Goal: Task Accomplishment & Management: Use online tool/utility

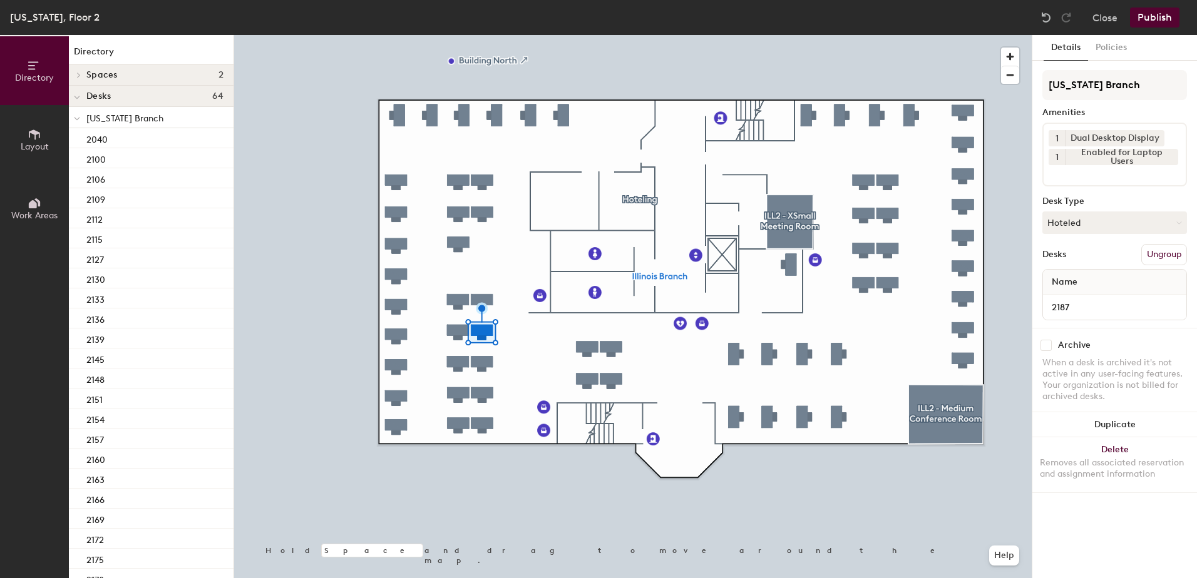
drag, startPoint x: 1101, startPoint y: 227, endPoint x: 1105, endPoint y: 242, distance: 16.1
click at [1103, 232] on button "Hoteled" at bounding box center [1114, 223] width 145 height 23
click at [1107, 252] on div "Assigned Hot Hoteled" at bounding box center [1114, 281] width 145 height 68
drag, startPoint x: 1111, startPoint y: 225, endPoint x: 1112, endPoint y: 243, distance: 18.2
click at [1111, 229] on button "Hoteled" at bounding box center [1114, 223] width 145 height 23
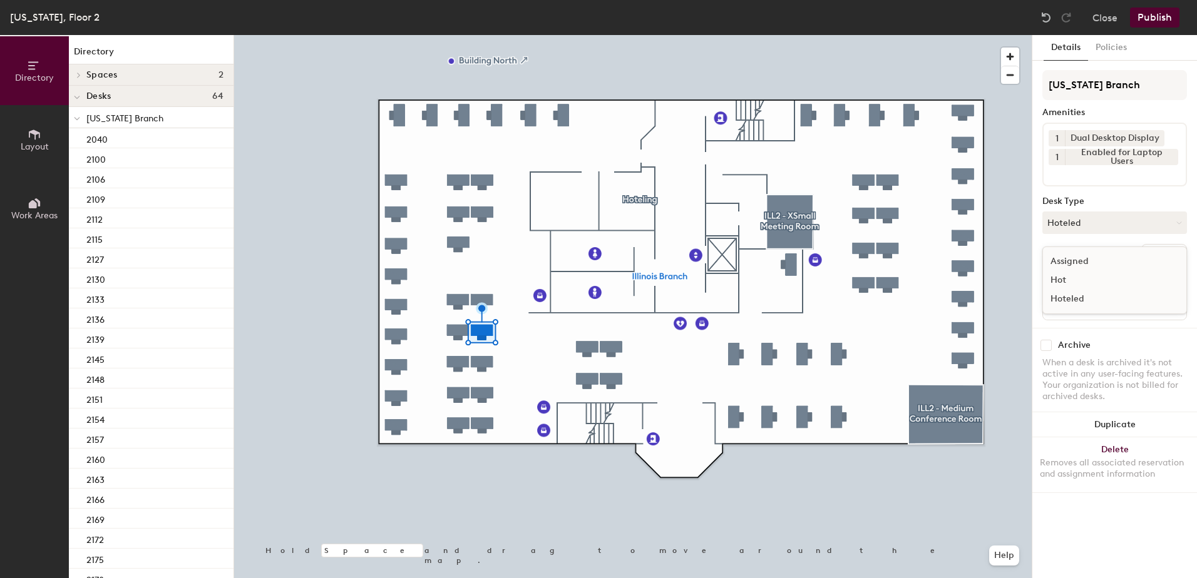
drag, startPoint x: 1115, startPoint y: 268, endPoint x: 1132, endPoint y: 265, distance: 17.1
click at [1116, 268] on div "Assigned" at bounding box center [1105, 261] width 125 height 19
click at [1160, 252] on button "Ungroup" at bounding box center [1164, 254] width 46 height 21
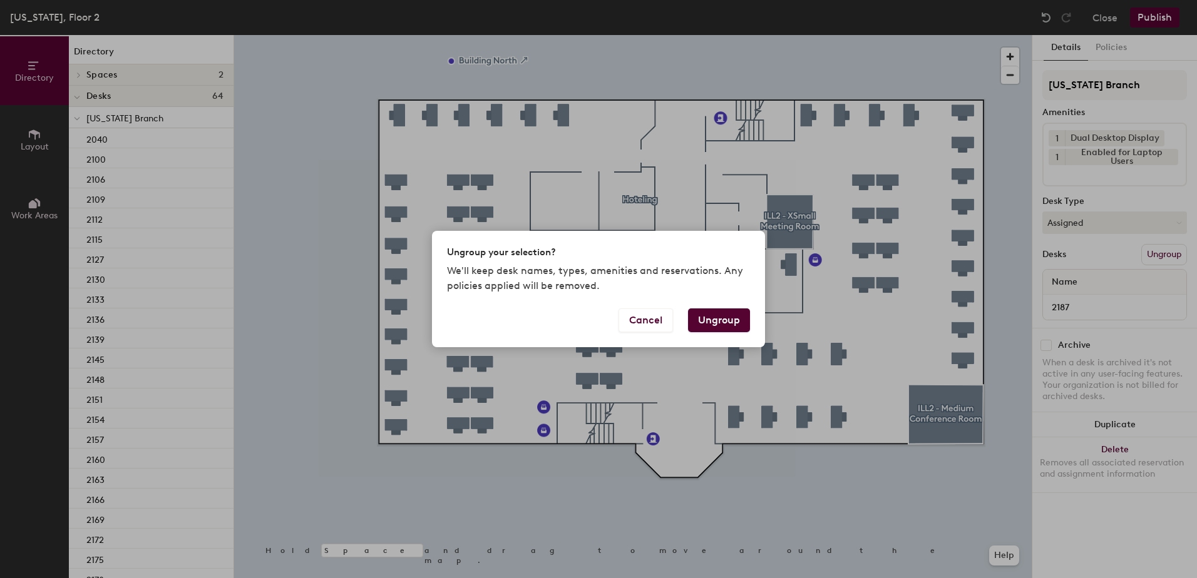
click at [731, 326] on button "Ungroup" at bounding box center [719, 321] width 62 height 24
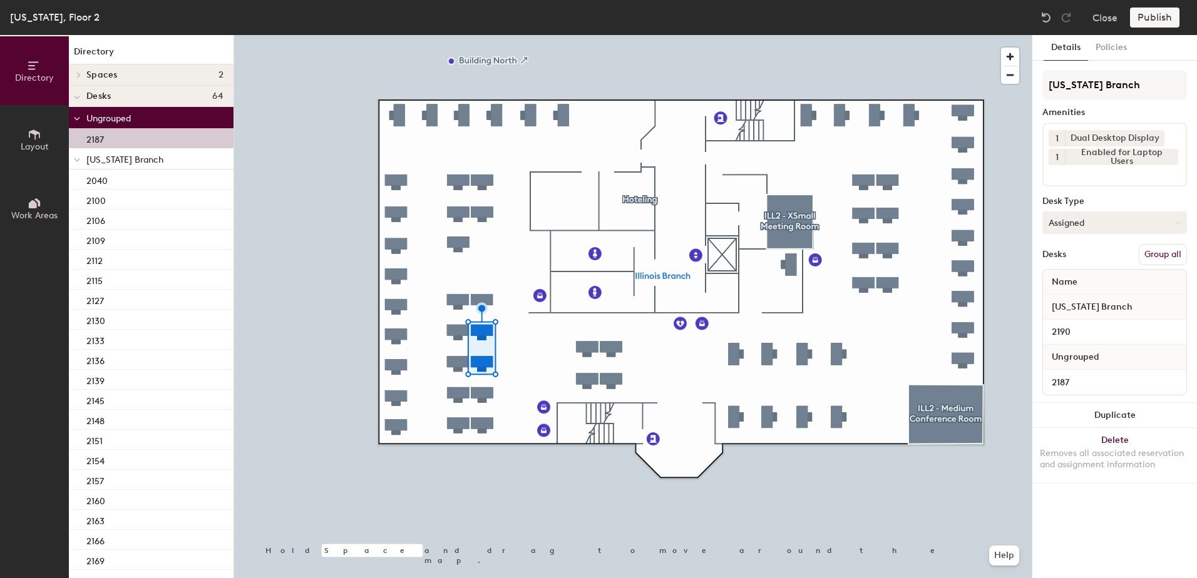
click at [1155, 251] on button "Group all" at bounding box center [1162, 254] width 48 height 21
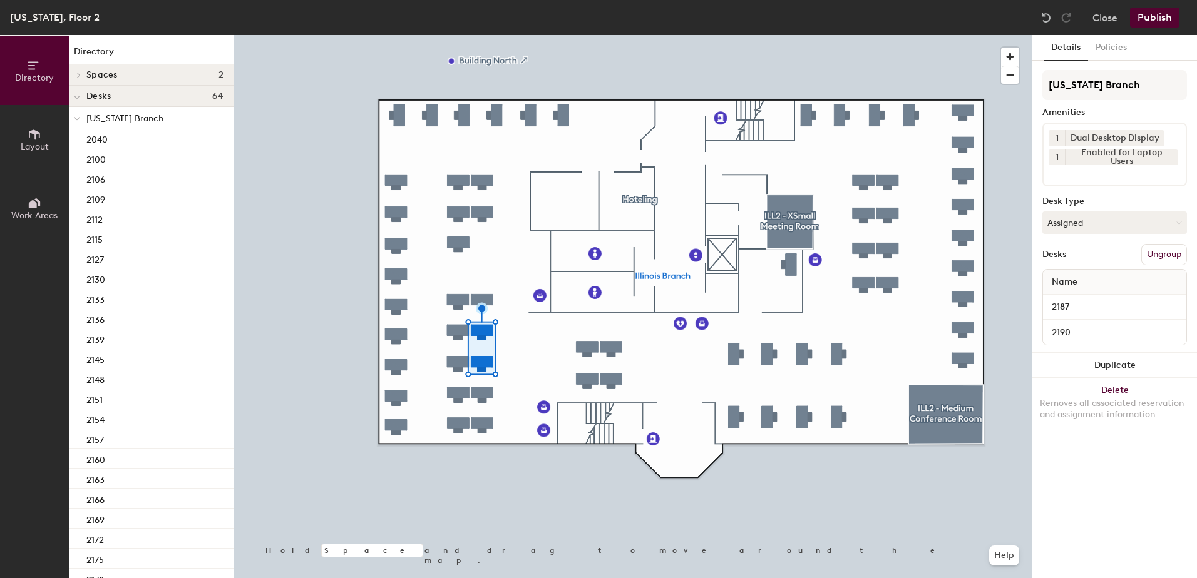
click at [1150, 23] on button "Publish" at bounding box center [1154, 18] width 49 height 20
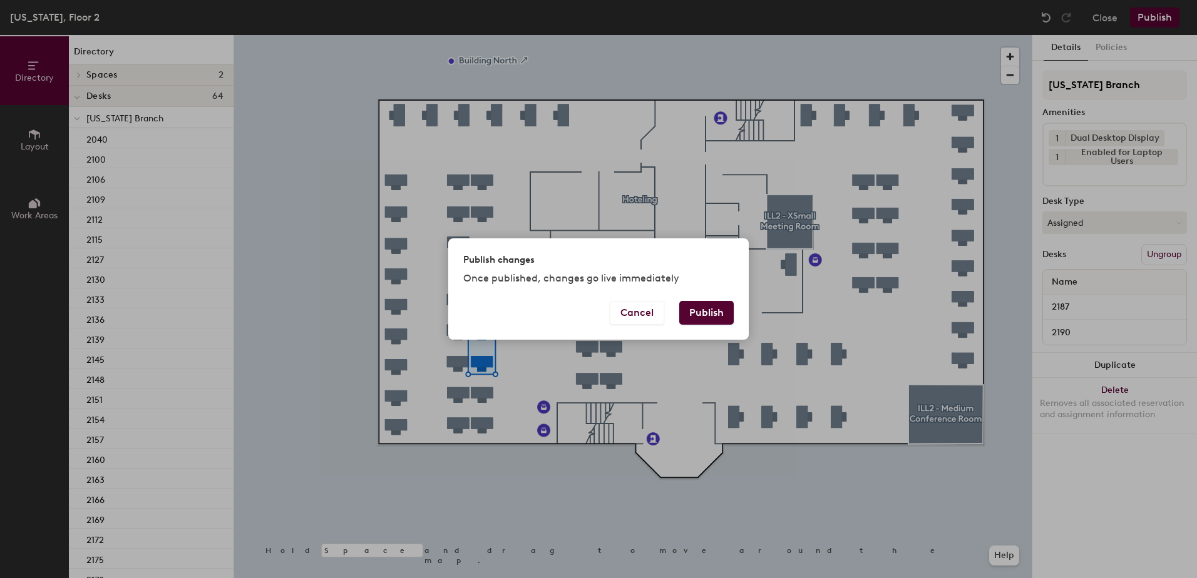
click at [707, 321] on button "Publish" at bounding box center [706, 313] width 54 height 24
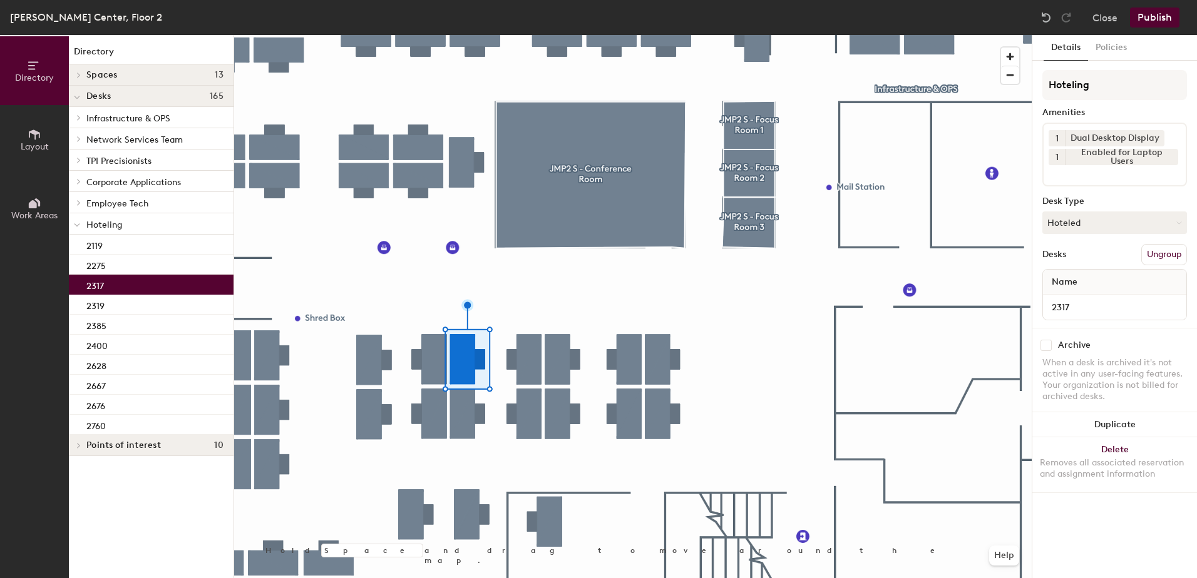
drag, startPoint x: 1082, startPoint y: 227, endPoint x: 1085, endPoint y: 246, distance: 19.6
click at [1083, 231] on button "Hoteled" at bounding box center [1114, 223] width 145 height 23
click at [1088, 260] on div "Assigned" at bounding box center [1105, 261] width 125 height 19
click at [1163, 248] on button "Ungroup" at bounding box center [1164, 254] width 46 height 21
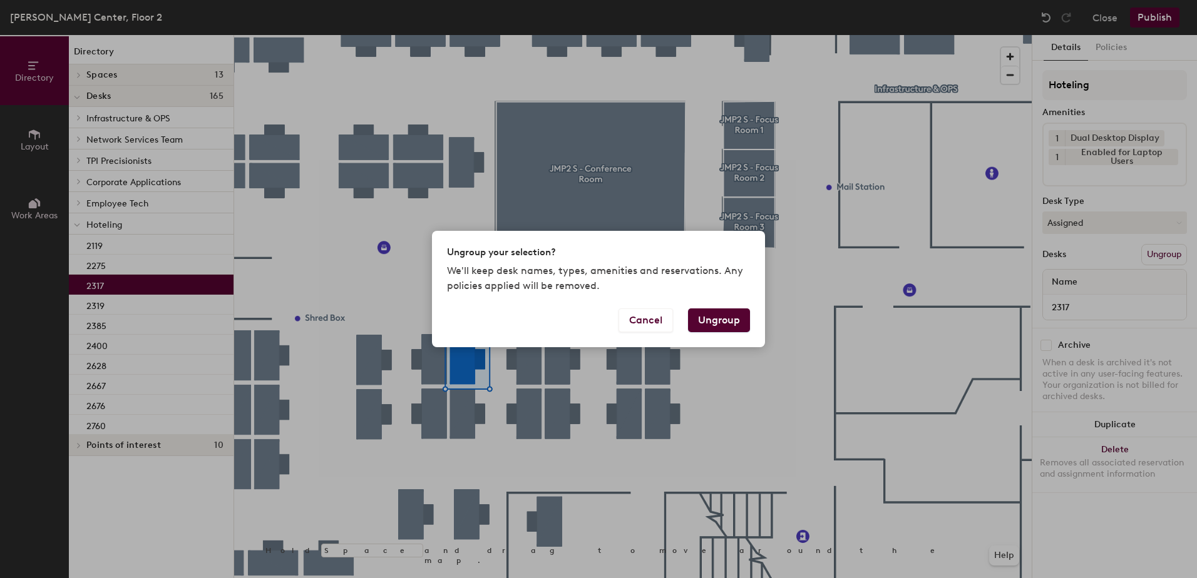
click at [717, 318] on button "Ungroup" at bounding box center [719, 321] width 62 height 24
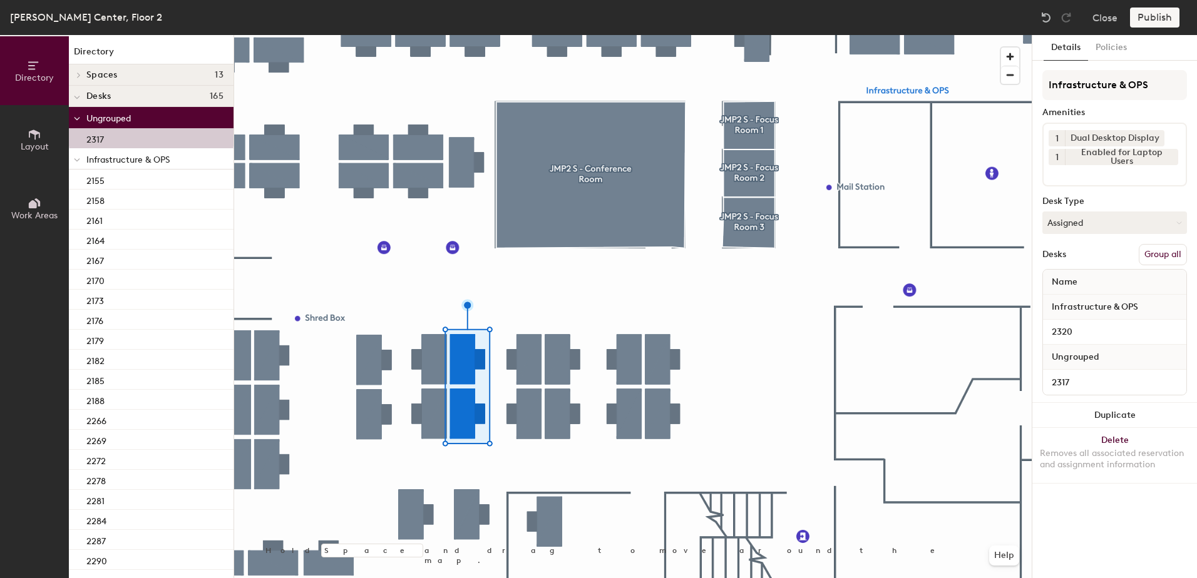
click at [1152, 247] on button "Group all" at bounding box center [1162, 254] width 48 height 21
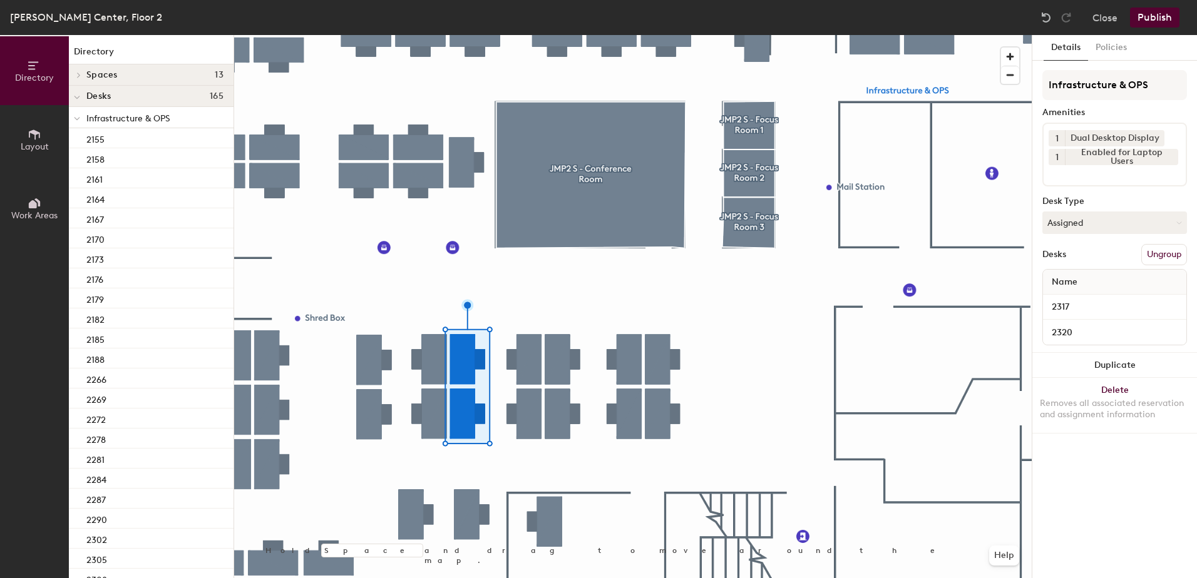
click at [1158, 19] on button "Publish" at bounding box center [1154, 18] width 49 height 20
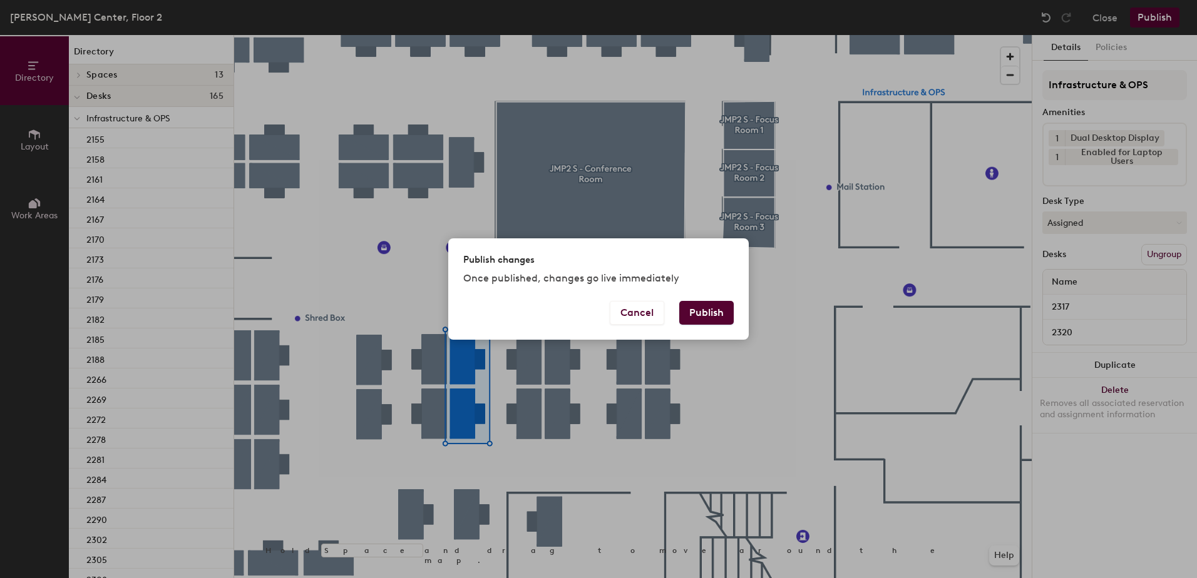
click at [697, 309] on button "Publish" at bounding box center [706, 313] width 54 height 24
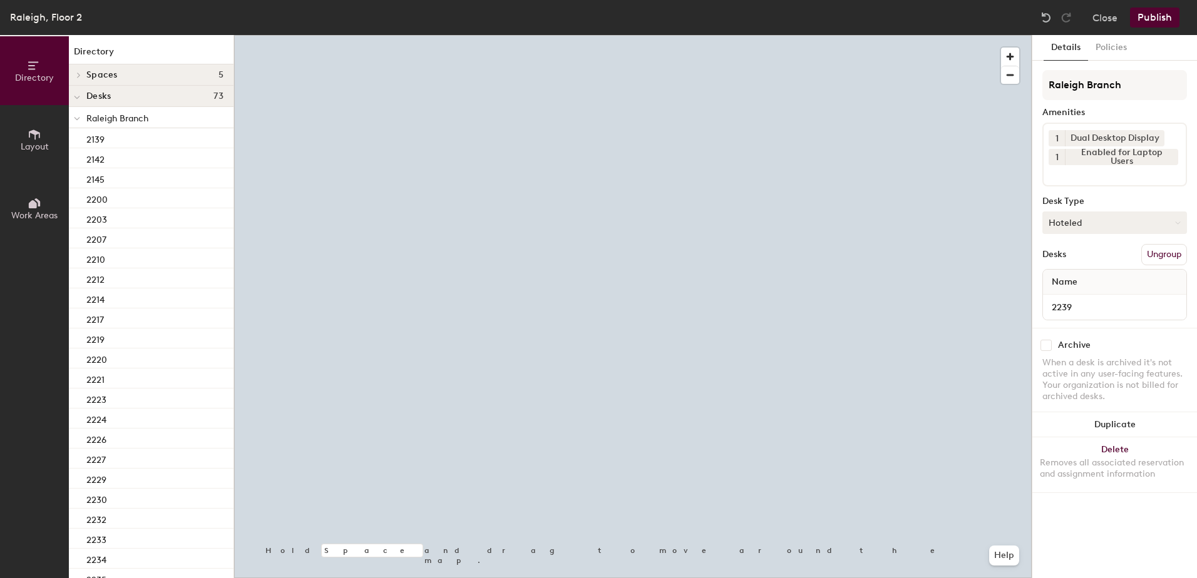
click at [1073, 227] on button "Hoteled" at bounding box center [1114, 223] width 145 height 23
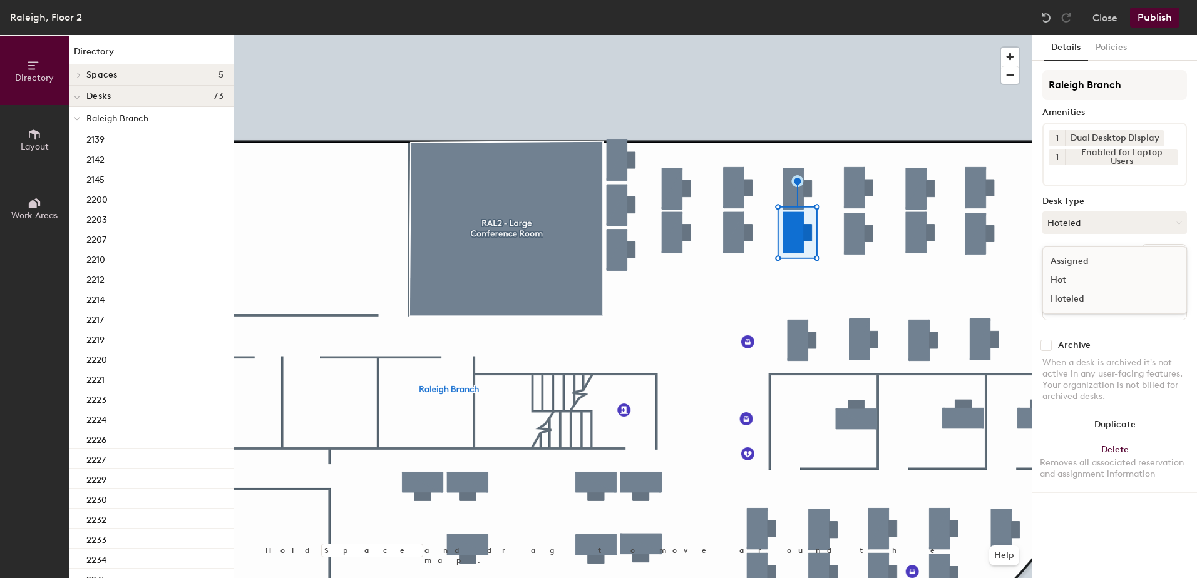
drag, startPoint x: 1090, startPoint y: 262, endPoint x: 1115, endPoint y: 264, distance: 24.5
click at [1091, 262] on div "Assigned" at bounding box center [1105, 261] width 125 height 19
click at [1171, 257] on button "Ungroup" at bounding box center [1164, 254] width 46 height 21
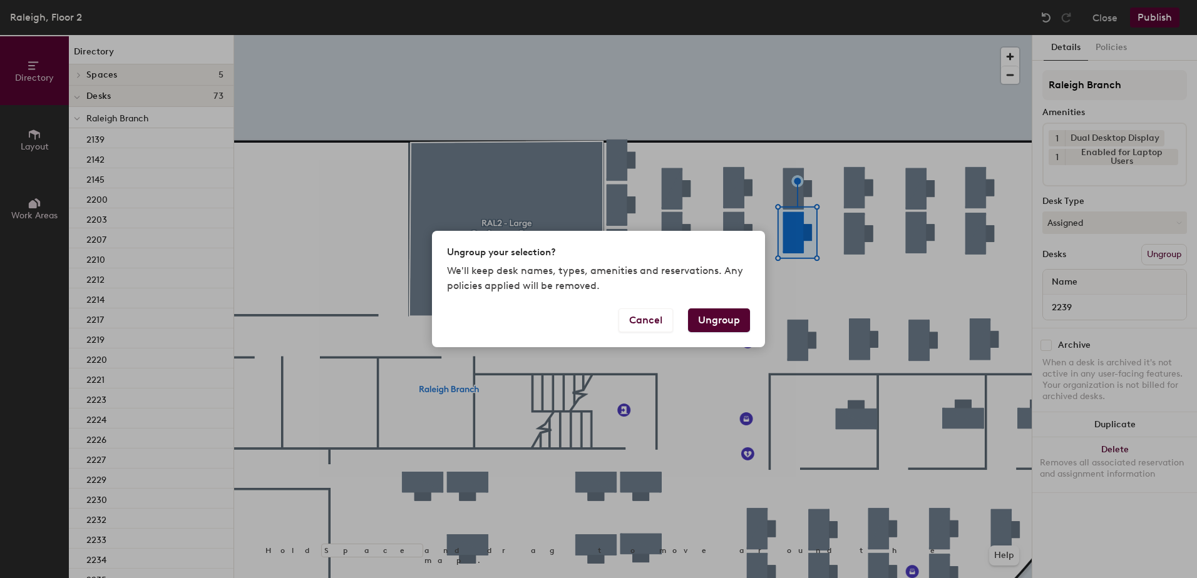
click at [717, 320] on button "Ungroup" at bounding box center [719, 321] width 62 height 24
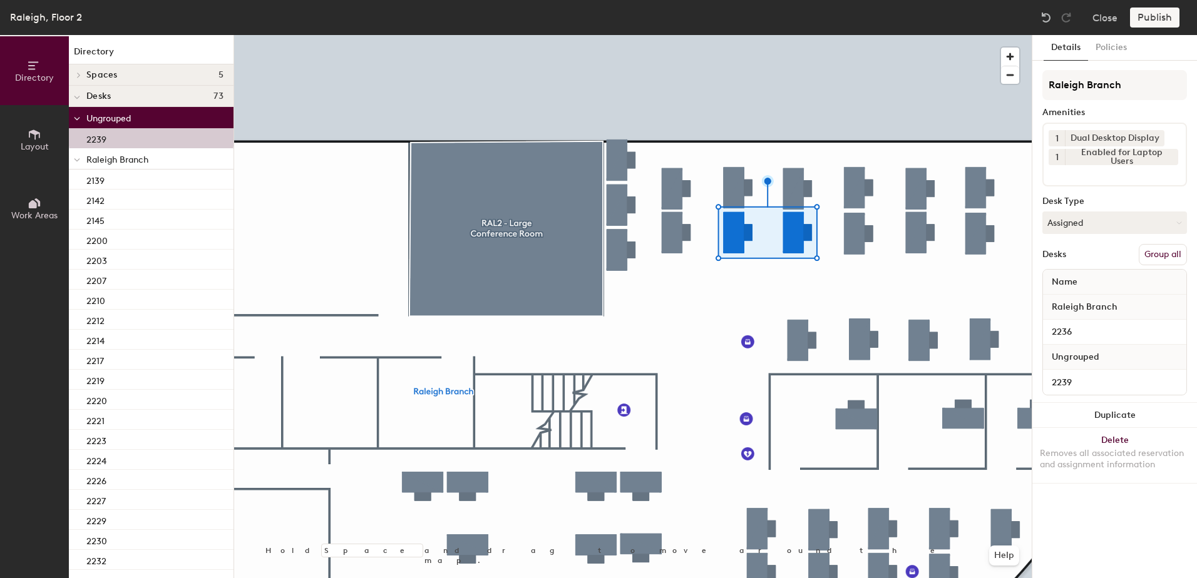
drag, startPoint x: 1153, startPoint y: 253, endPoint x: 1175, endPoint y: 142, distance: 113.5
click at [1154, 253] on button "Group all" at bounding box center [1162, 254] width 48 height 21
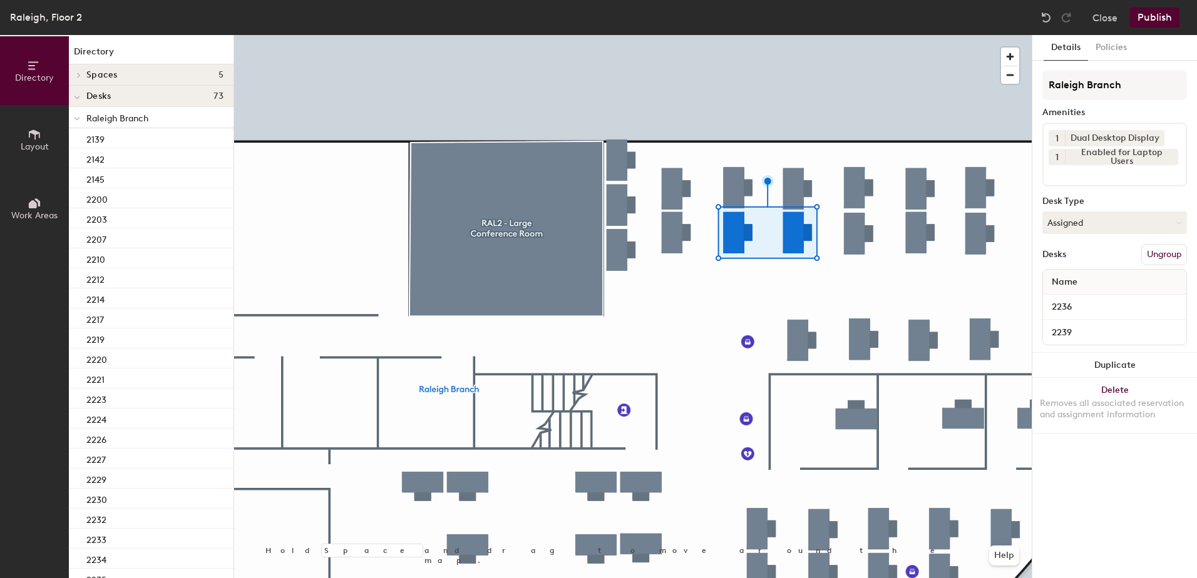
click at [1156, 12] on button "Publish" at bounding box center [1154, 18] width 49 height 20
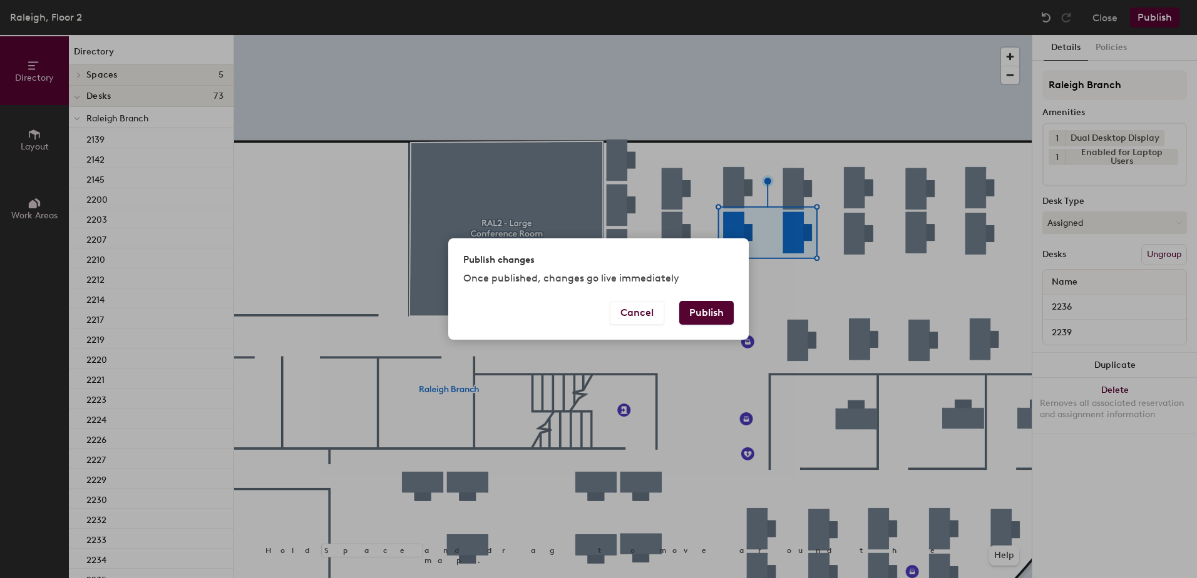
click at [708, 312] on button "Publish" at bounding box center [706, 313] width 54 height 24
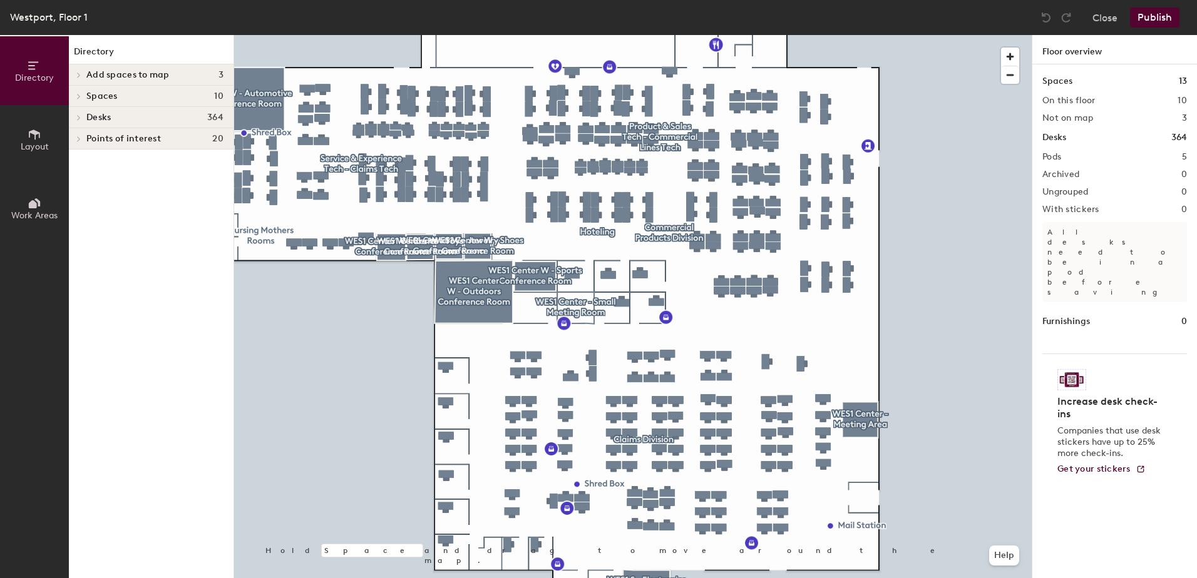
click at [655, 35] on div at bounding box center [632, 35] width 797 height 0
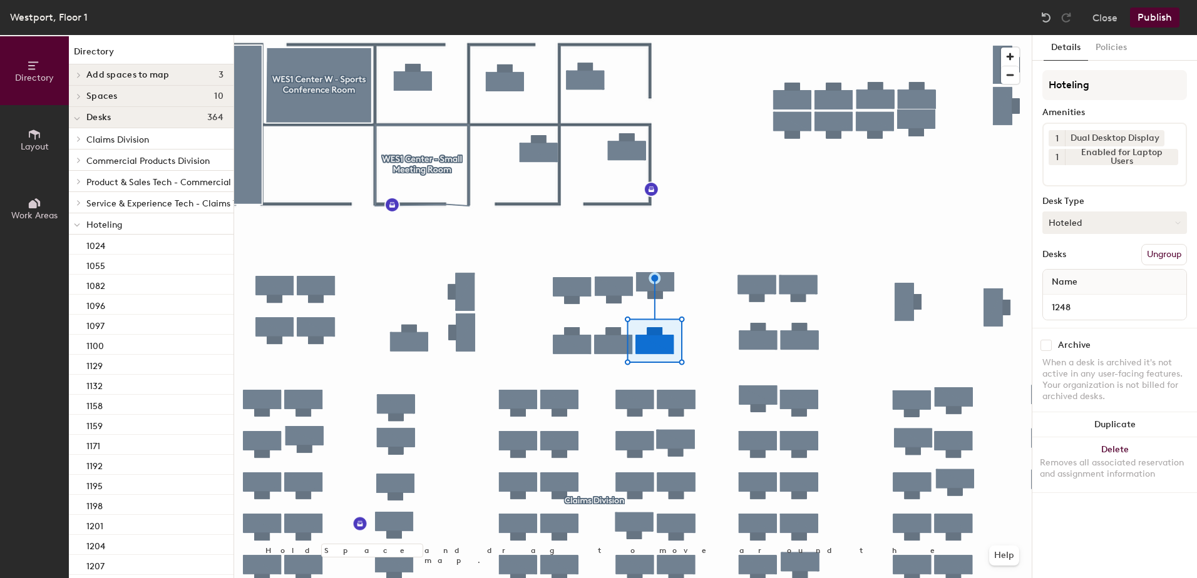
click at [1078, 228] on button "Hoteled" at bounding box center [1114, 223] width 145 height 23
click at [1101, 263] on div "Assigned" at bounding box center [1105, 261] width 125 height 19
click at [1170, 252] on button "Ungroup" at bounding box center [1164, 254] width 46 height 21
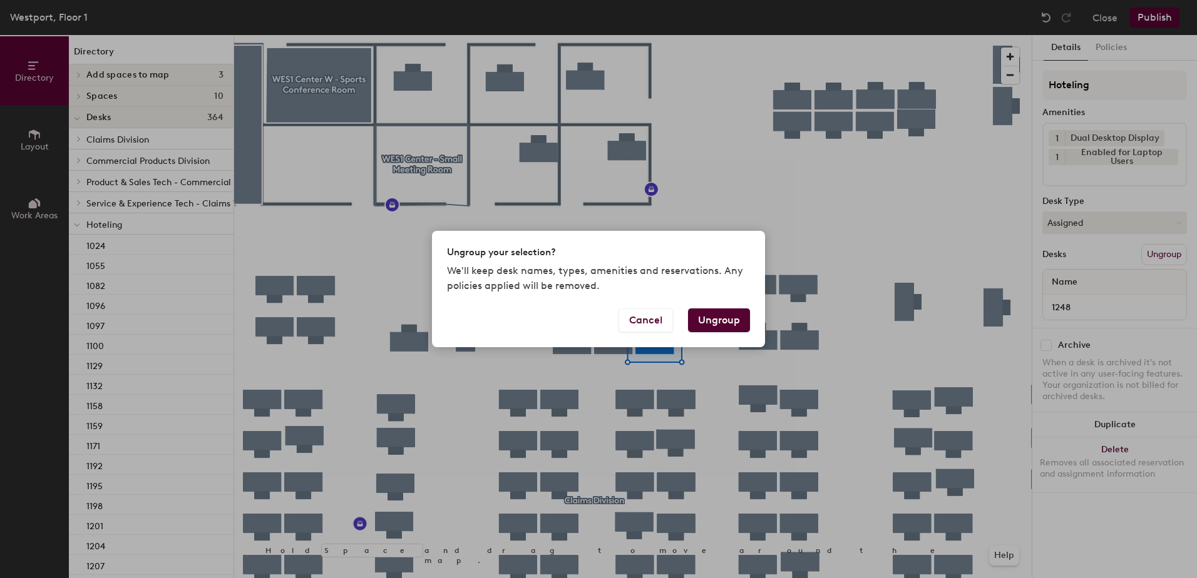
click at [714, 319] on button "Ungroup" at bounding box center [719, 321] width 62 height 24
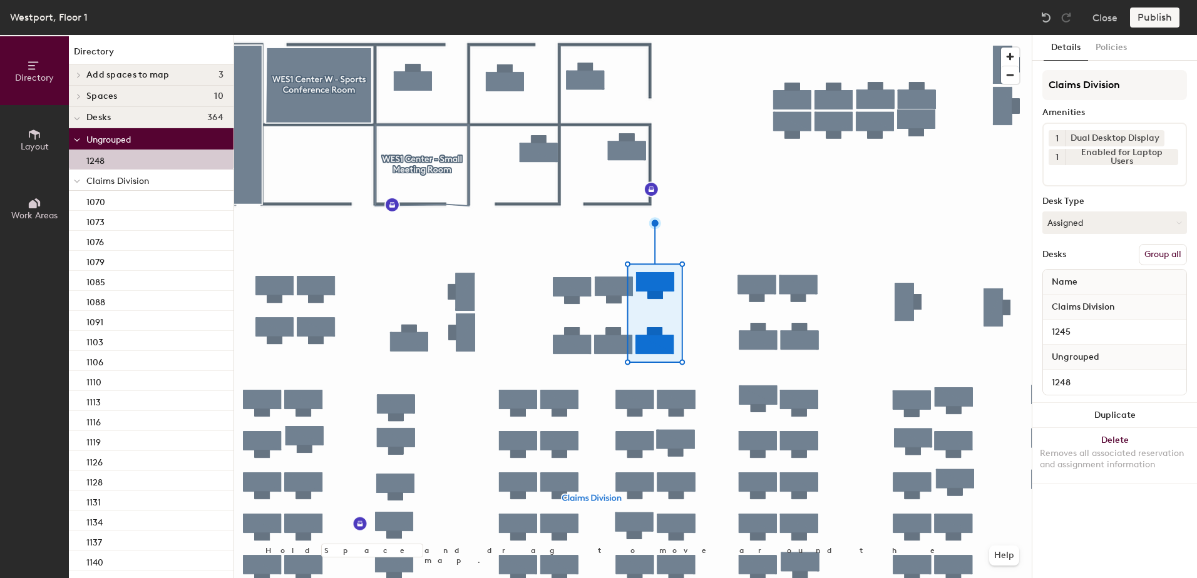
click at [1147, 258] on button "Group all" at bounding box center [1162, 254] width 48 height 21
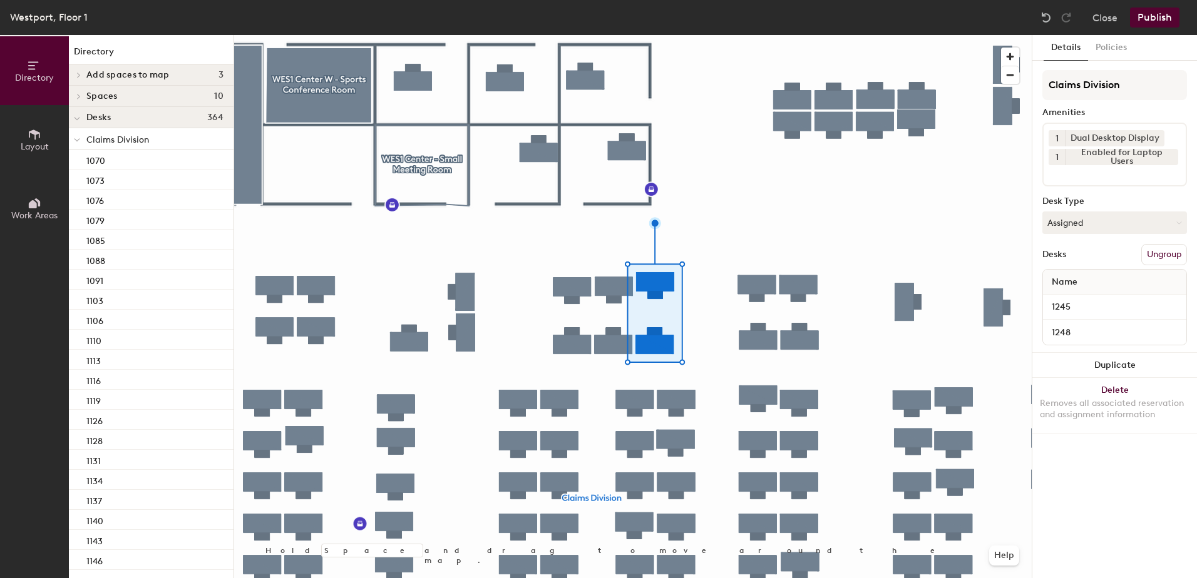
click at [1148, 11] on button "Publish" at bounding box center [1154, 18] width 49 height 20
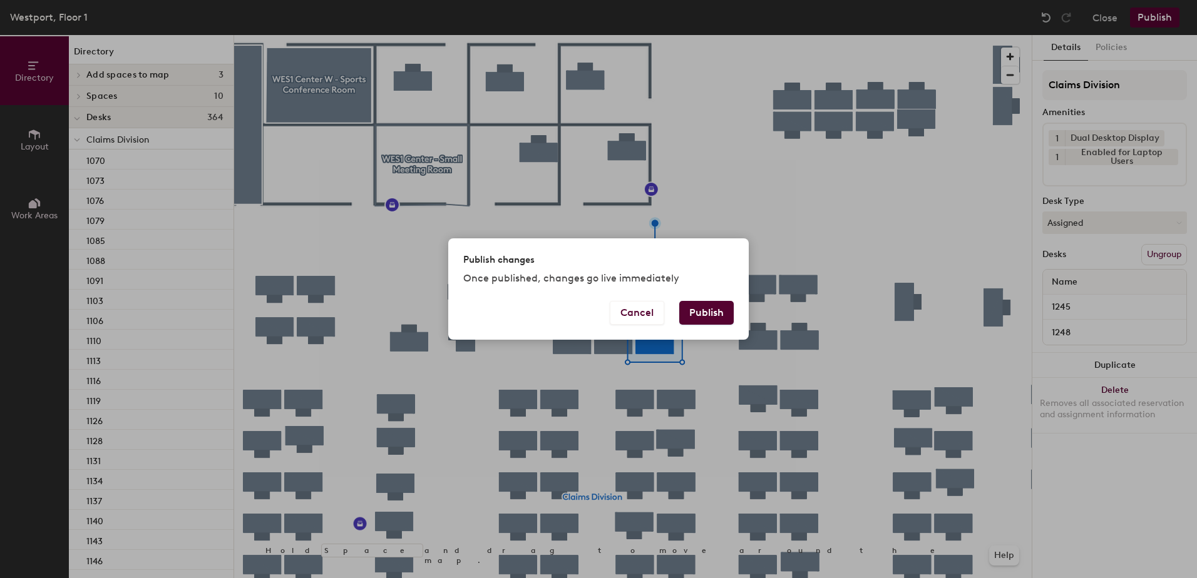
drag, startPoint x: 704, startPoint y: 320, endPoint x: 710, endPoint y: 316, distance: 7.1
click at [708, 317] on button "Publish" at bounding box center [706, 313] width 54 height 24
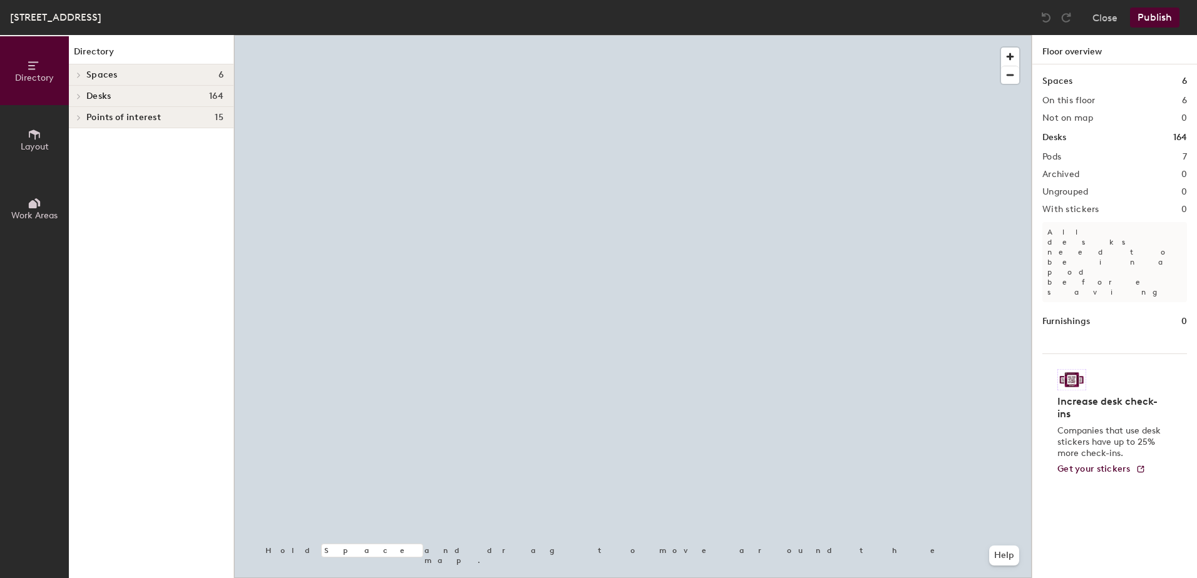
click at [573, 35] on div at bounding box center [632, 35] width 797 height 0
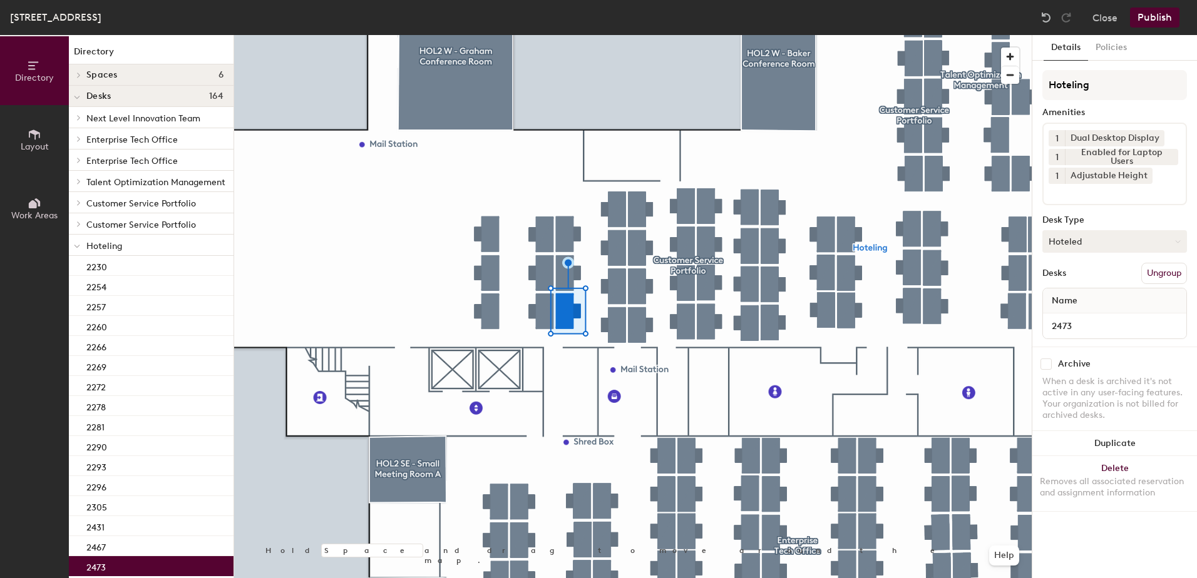
click at [1114, 249] on button "Hoteled" at bounding box center [1114, 241] width 145 height 23
click at [1109, 282] on div "Assigned" at bounding box center [1105, 280] width 125 height 19
click at [1168, 270] on button "Ungroup" at bounding box center [1164, 273] width 46 height 21
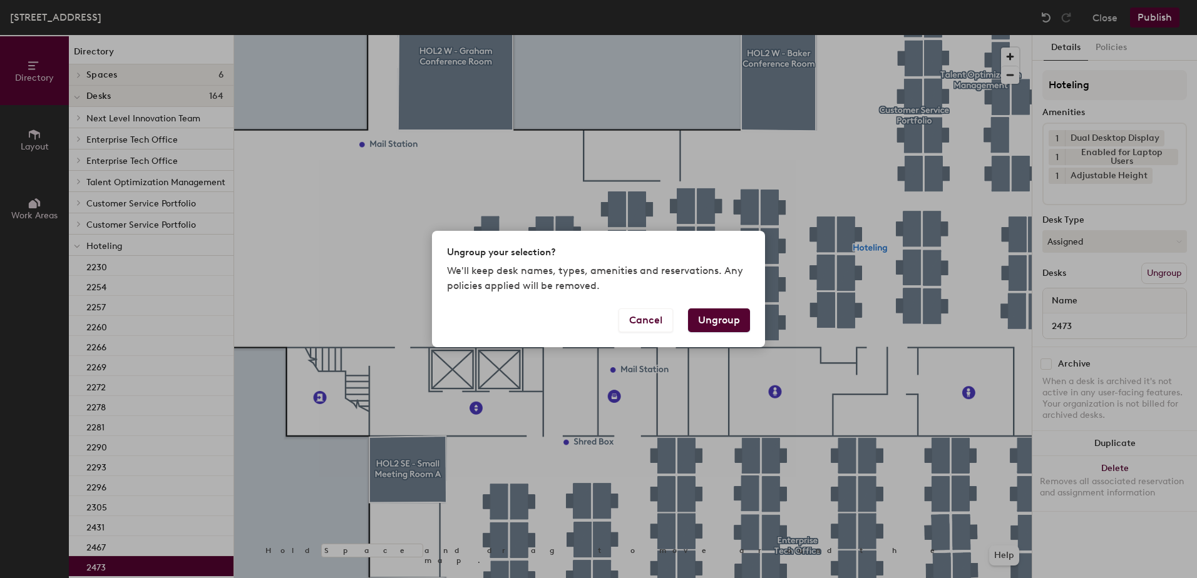
click at [710, 316] on button "Ungroup" at bounding box center [719, 321] width 62 height 24
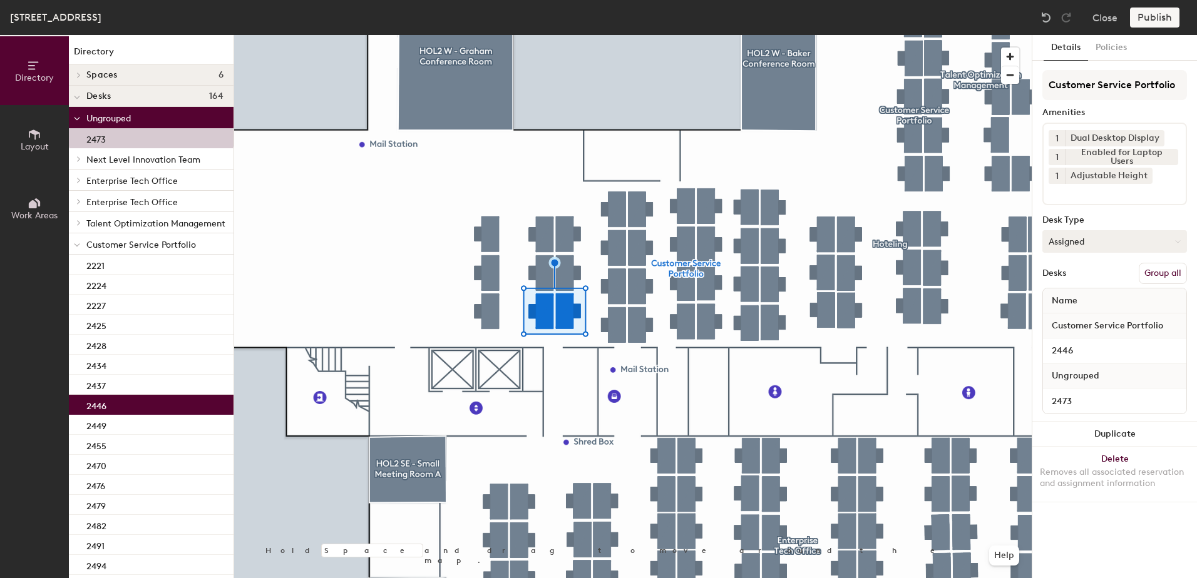
click at [1169, 270] on button "Group all" at bounding box center [1162, 273] width 48 height 21
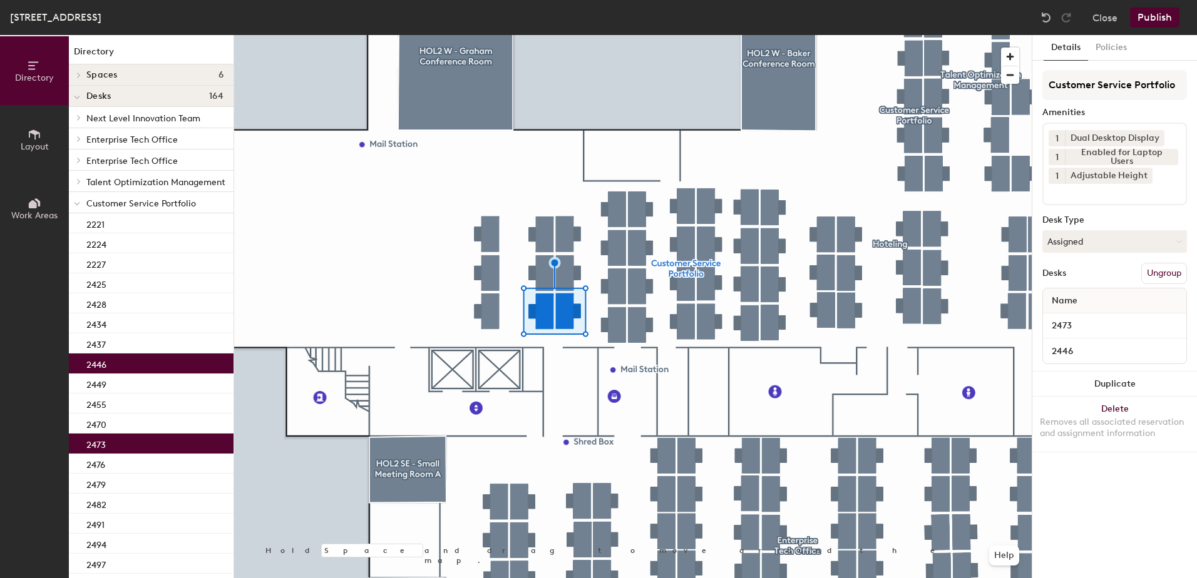
drag, startPoint x: 1165, startPoint y: 31, endPoint x: 1153, endPoint y: 33, distance: 12.7
click at [1165, 30] on div "[GEOGRAPHIC_DATA], Floor 2 Close Publish" at bounding box center [598, 17] width 1197 height 35
click at [1152, 24] on button "Publish" at bounding box center [1154, 18] width 49 height 20
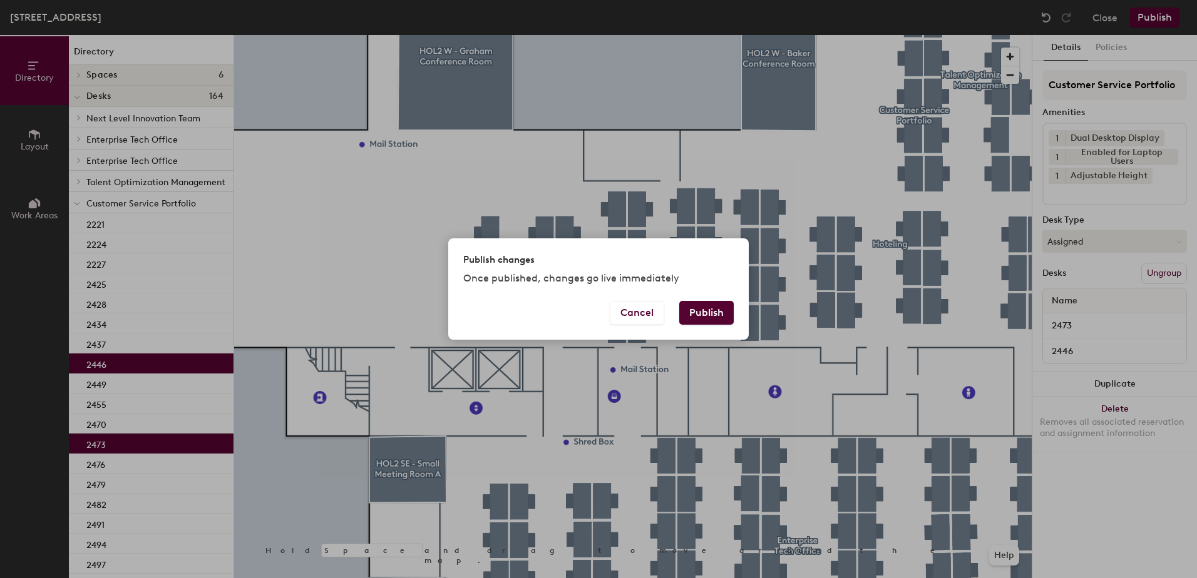
click at [701, 318] on button "Publish" at bounding box center [706, 313] width 54 height 24
